Goal: Check status: Check status

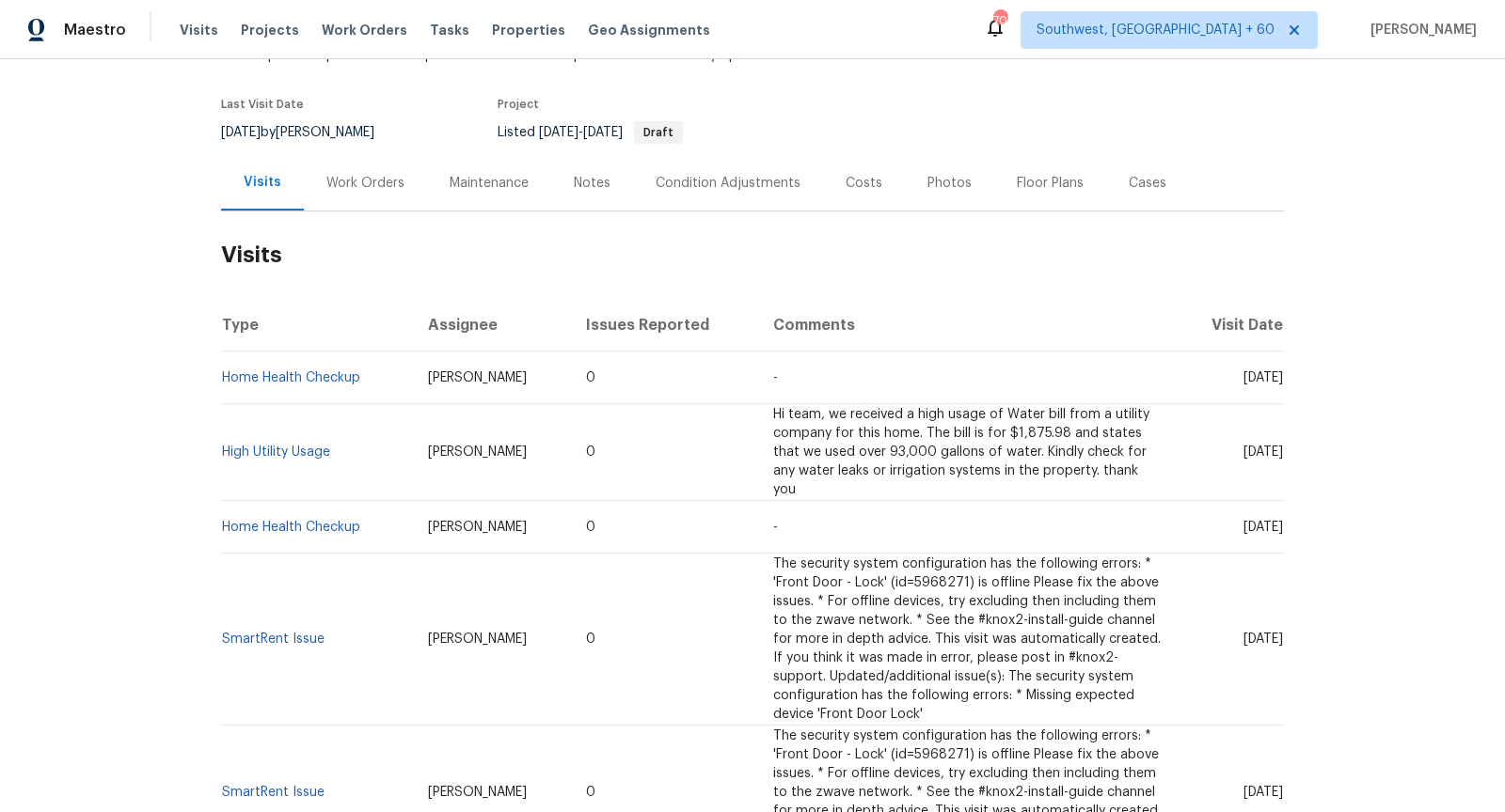
scroll to position [132, 0]
click at [311, 374] on link "Home Health Checkup" at bounding box center [291, 376] width 139 height 13
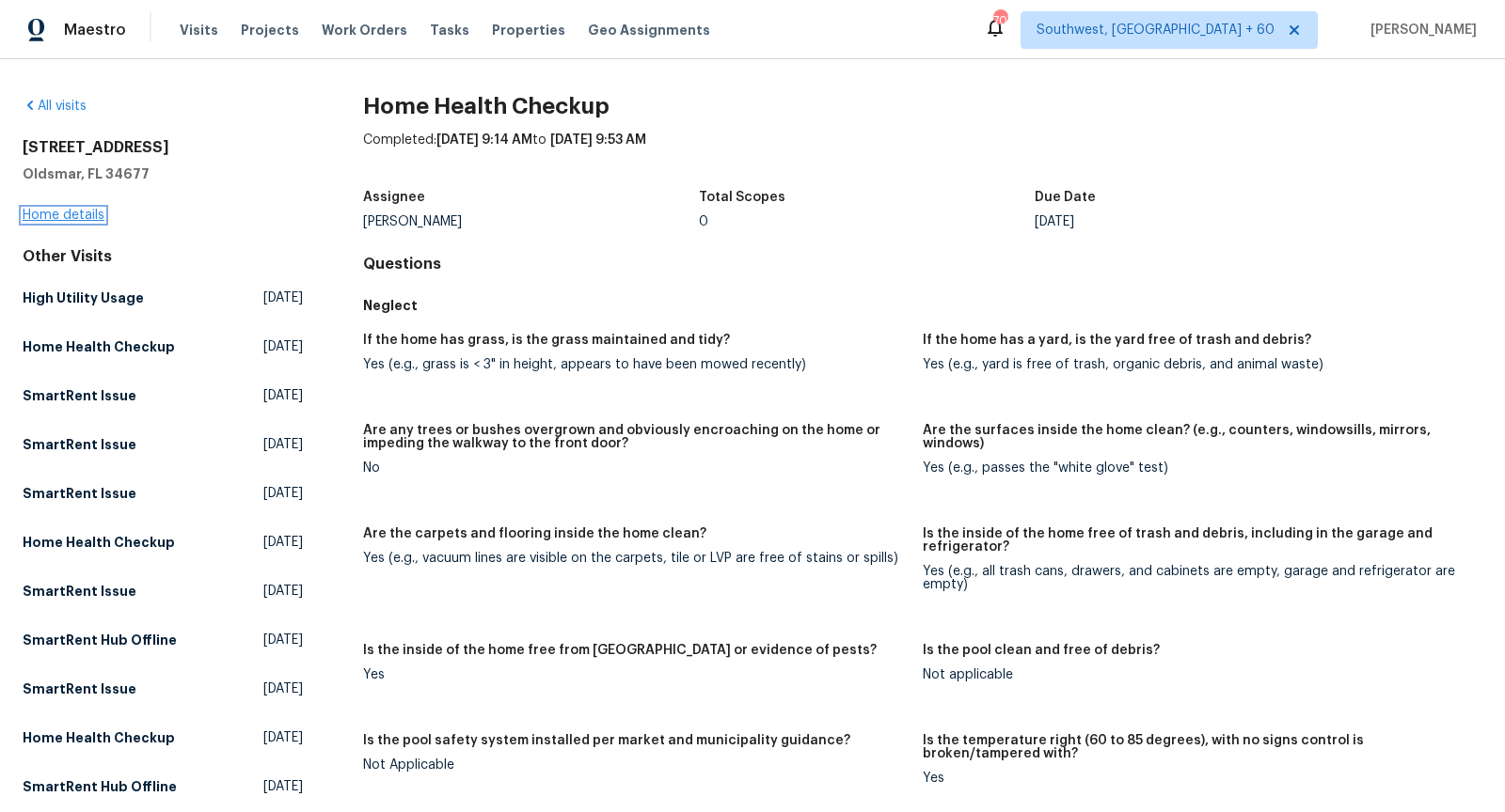
click at [68, 212] on link "Home details" at bounding box center [63, 215] width 82 height 13
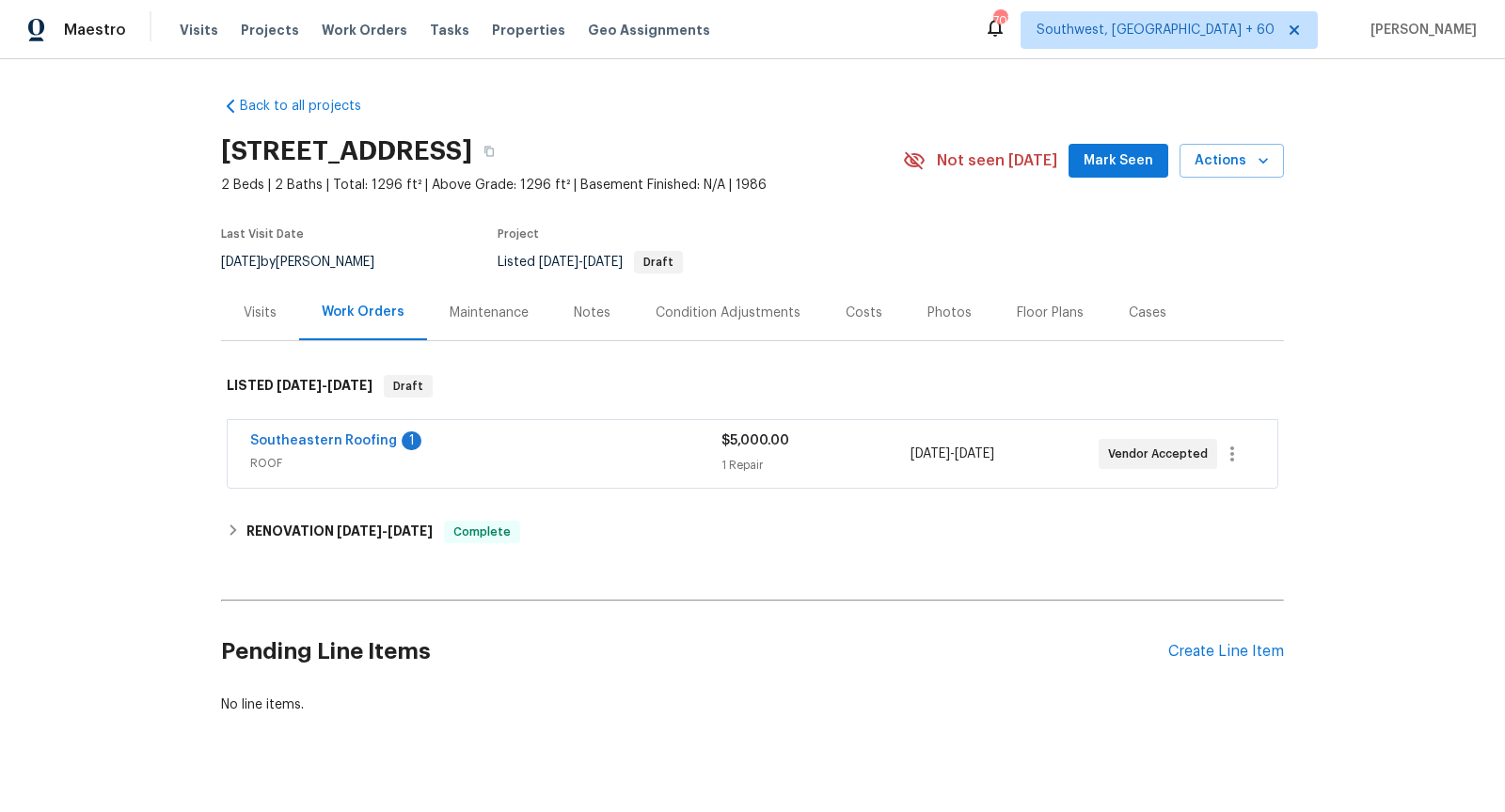
click at [514, 457] on span "ROOF" at bounding box center [485, 463] width 471 height 19
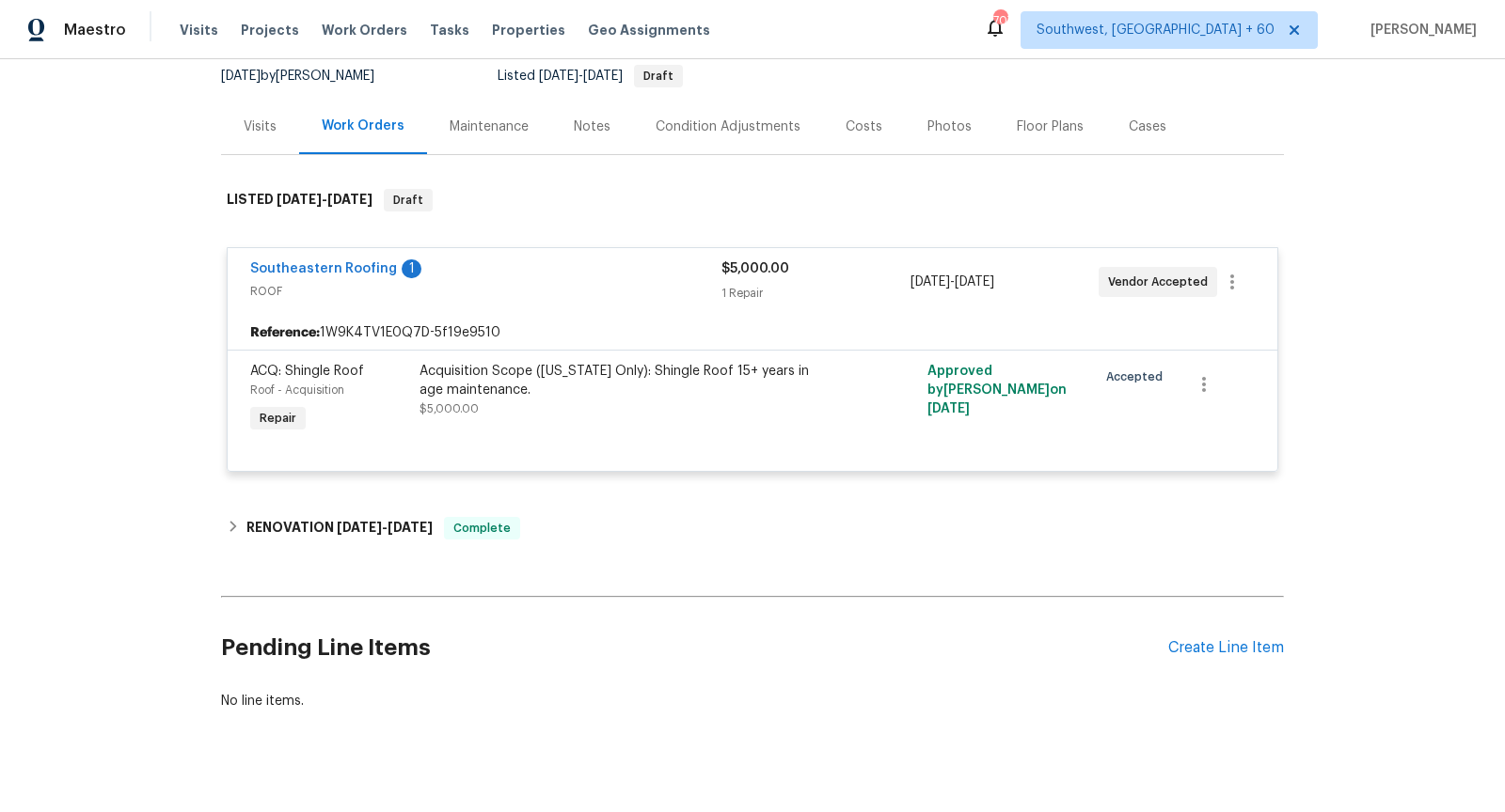
scroll to position [209, 0]
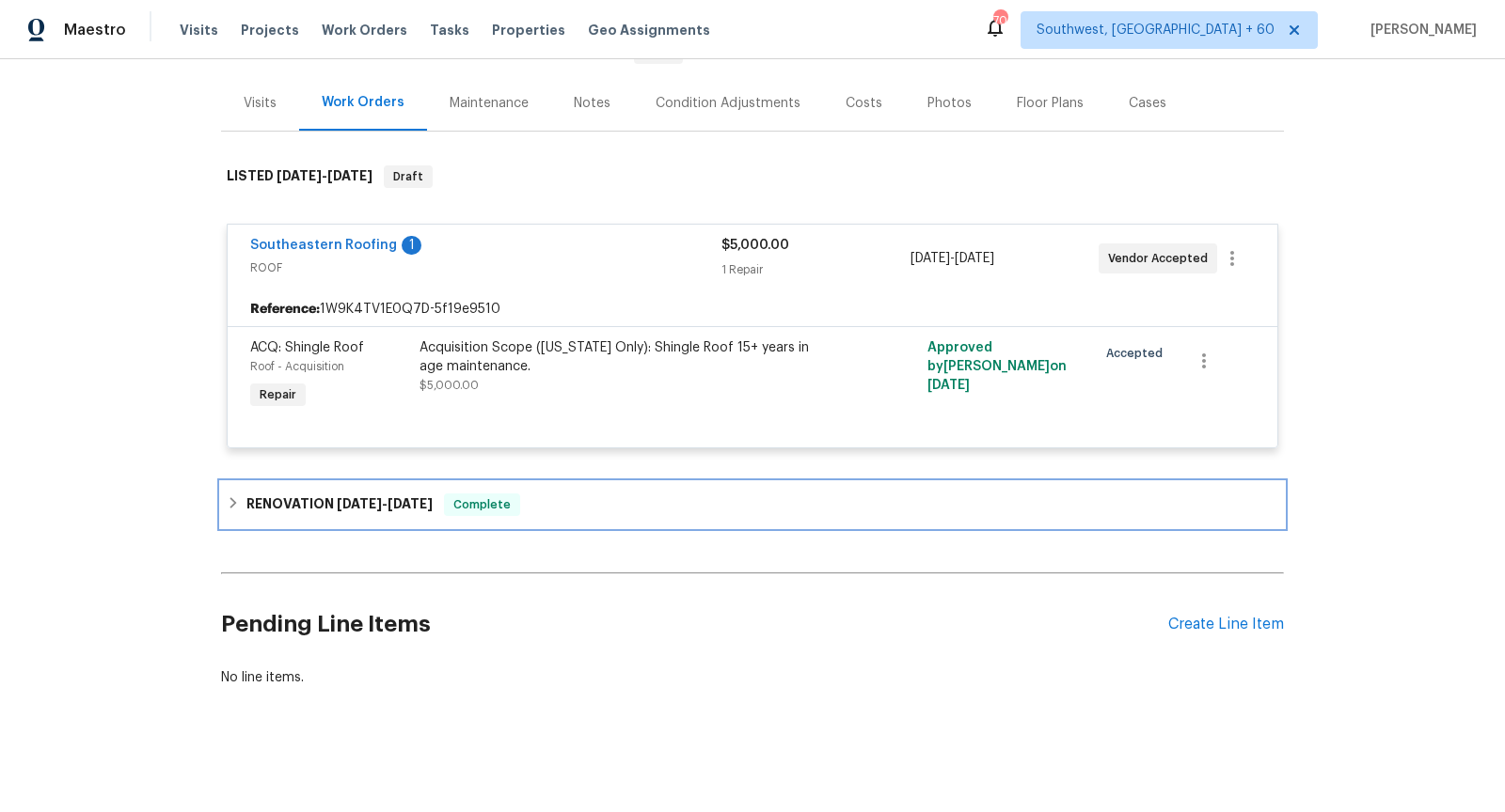
click at [249, 505] on h6 "RENOVATION [DATE] - [DATE]" at bounding box center [339, 505] width 186 height 23
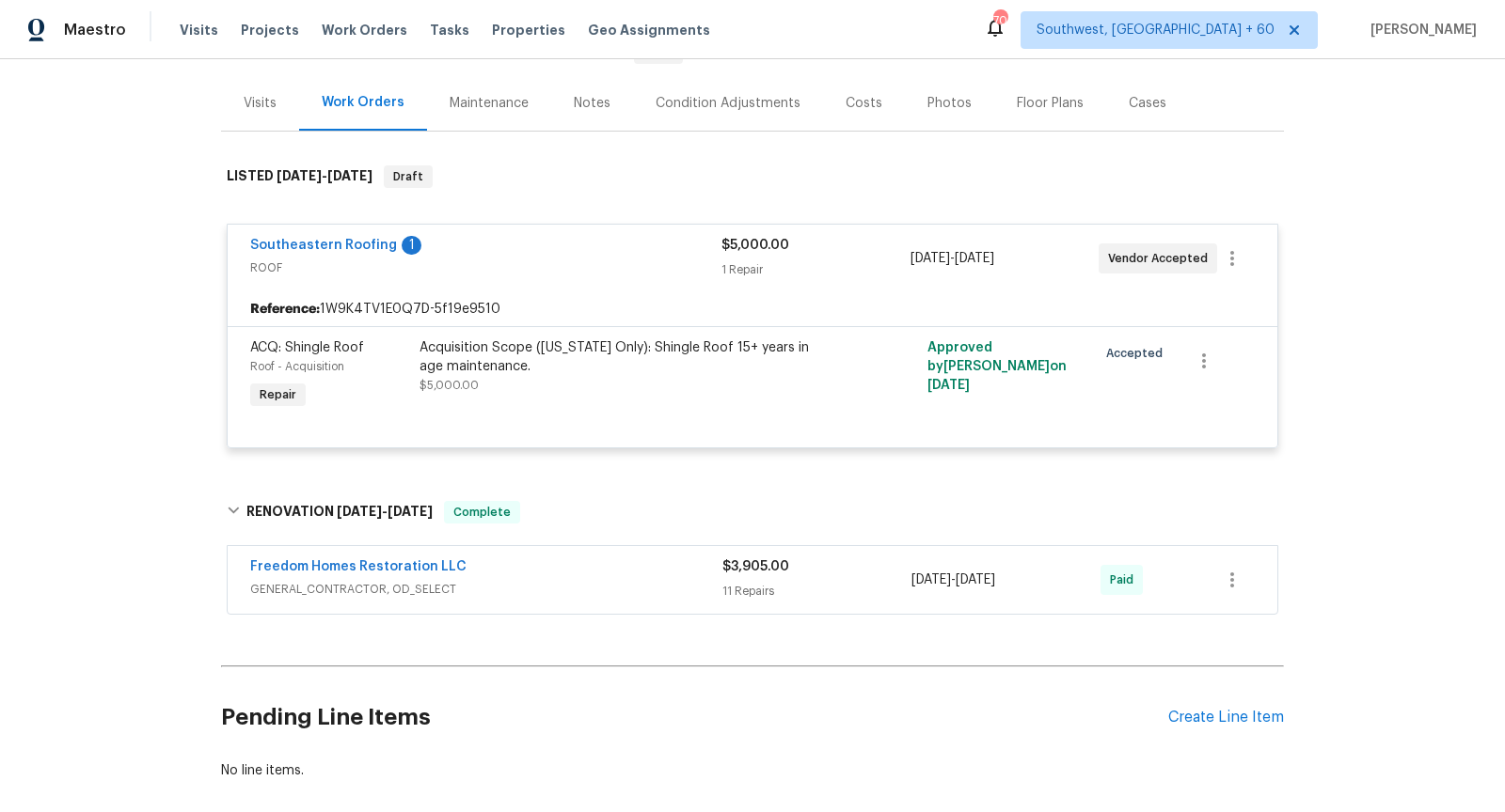
click at [543, 586] on span "GENERAL_CONTRACTOR, OD_SELECT" at bounding box center [486, 589] width 472 height 19
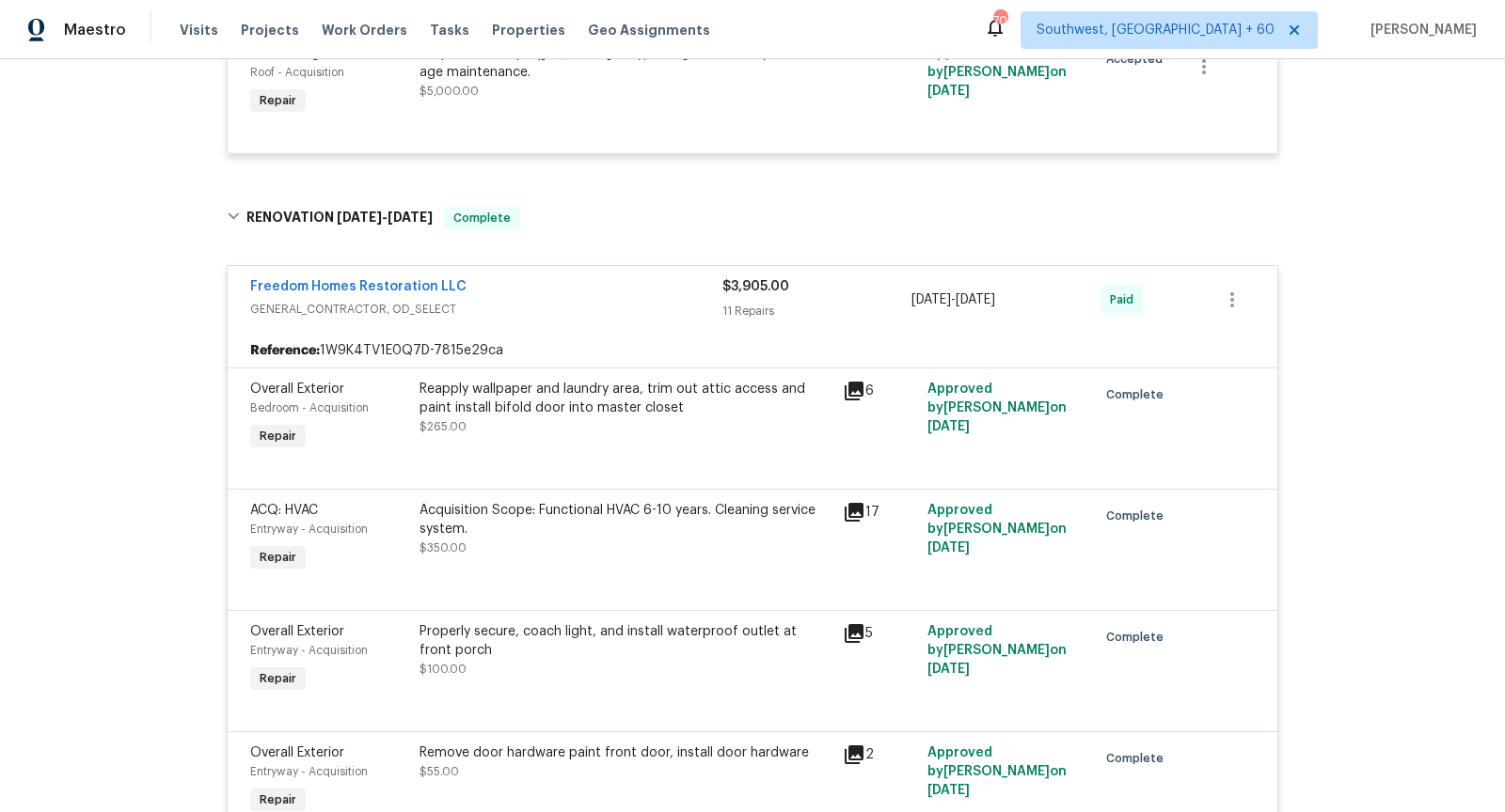
scroll to position [0, 0]
